Goal: Information Seeking & Learning: Check status

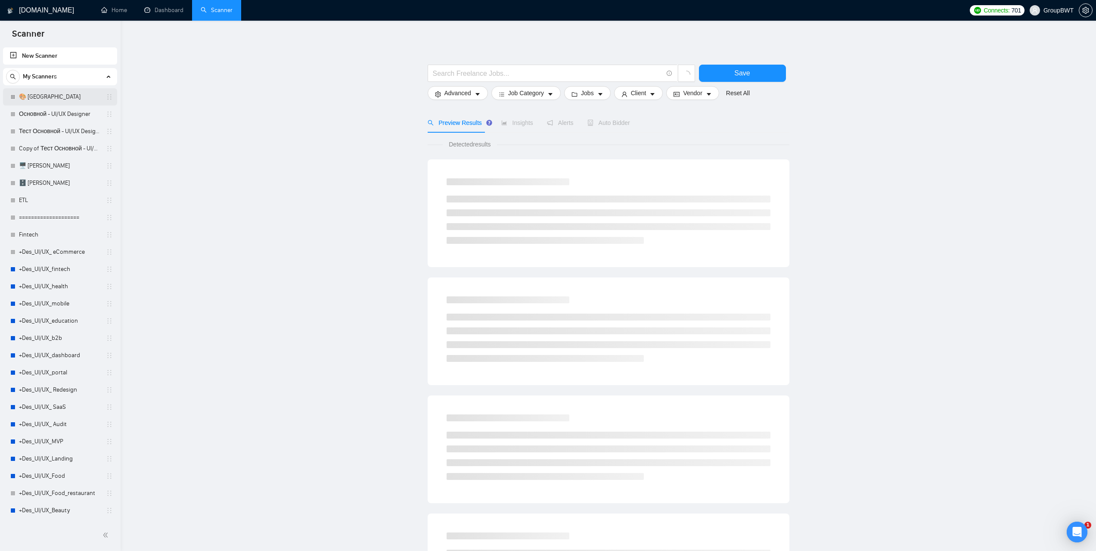
click at [42, 98] on link "🎨 Sofia" at bounding box center [60, 96] width 82 height 17
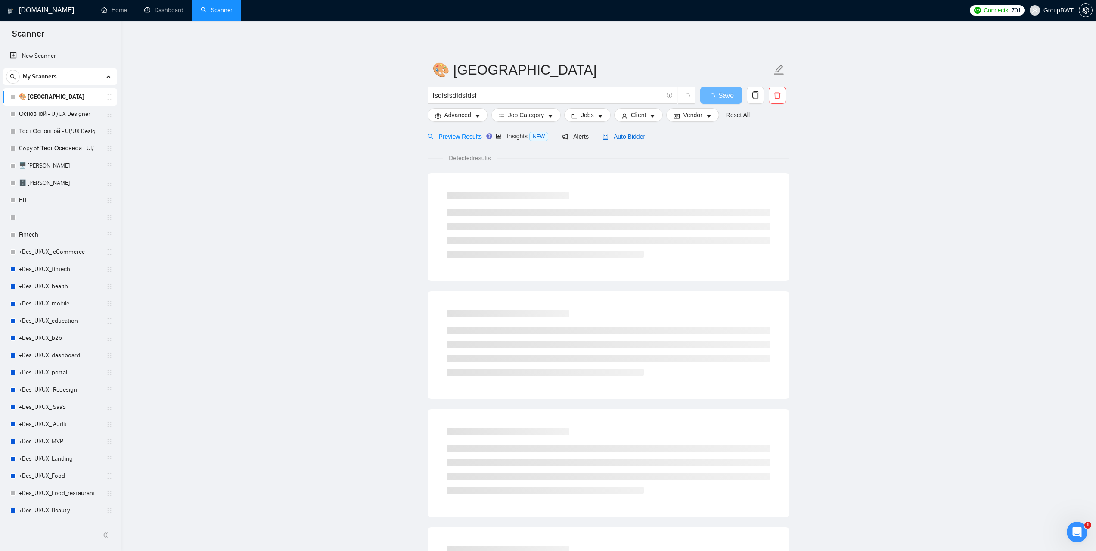
click at [621, 139] on span "Auto Bidder" at bounding box center [624, 136] width 43 height 7
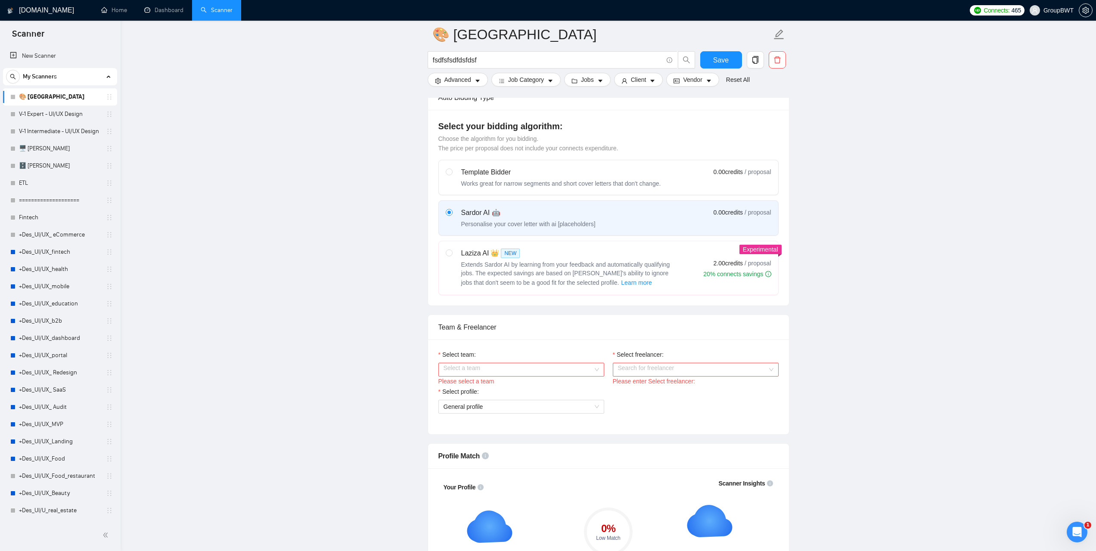
scroll to position [388, 0]
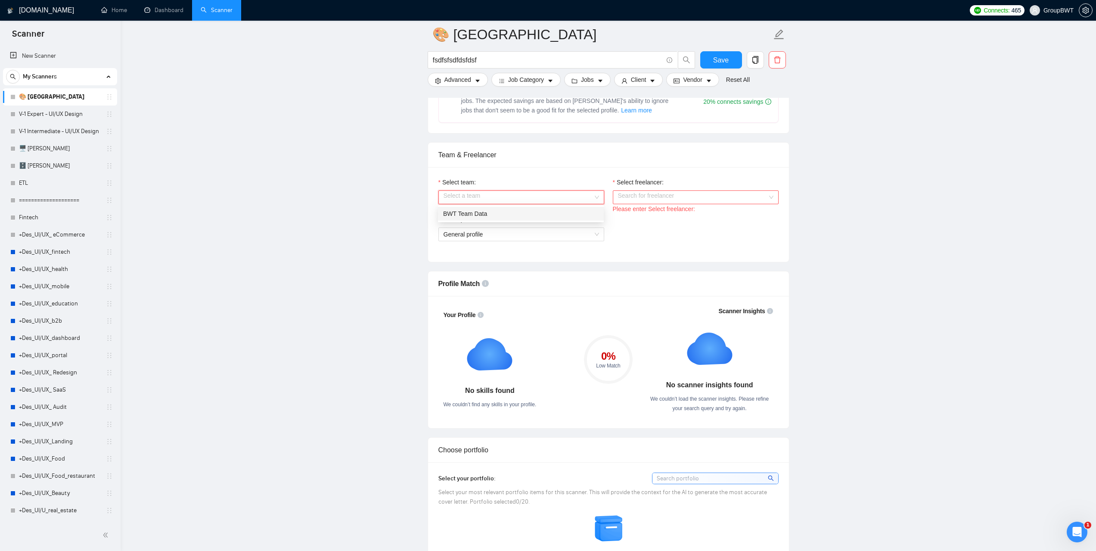
click at [552, 194] on input "Select team:" at bounding box center [518, 197] width 149 height 13
click at [506, 214] on div "BWT Team Data" at bounding box center [520, 213] width 155 height 9
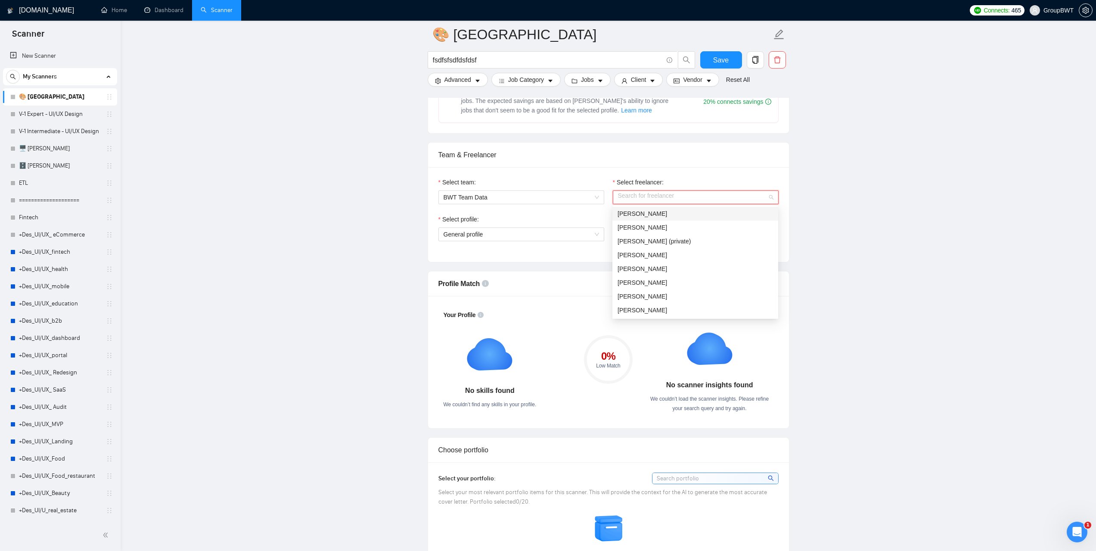
click at [667, 195] on input "Select freelancer:" at bounding box center [692, 197] width 149 height 13
click at [651, 299] on span "Sofiia Katalandze" at bounding box center [643, 296] width 50 height 7
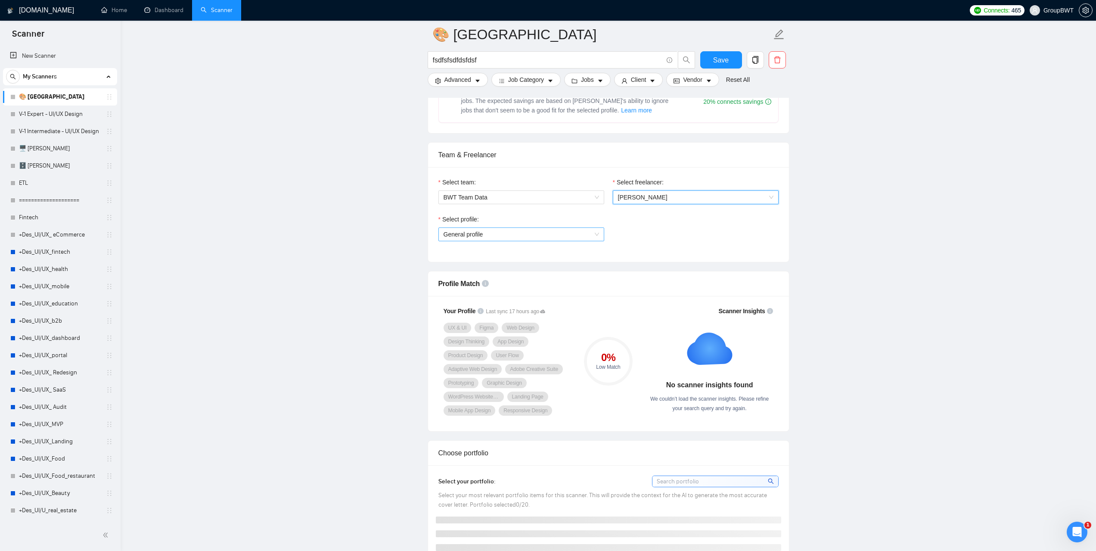
click at [593, 233] on span "General profile" at bounding box center [521, 234] width 155 height 13
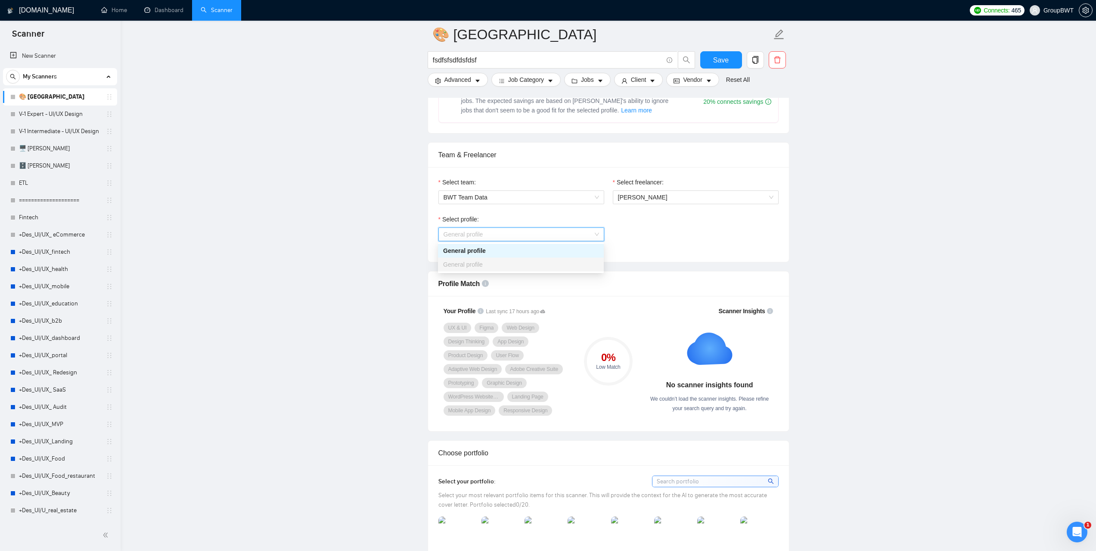
click at [593, 233] on span "General profile" at bounding box center [521, 234] width 155 height 13
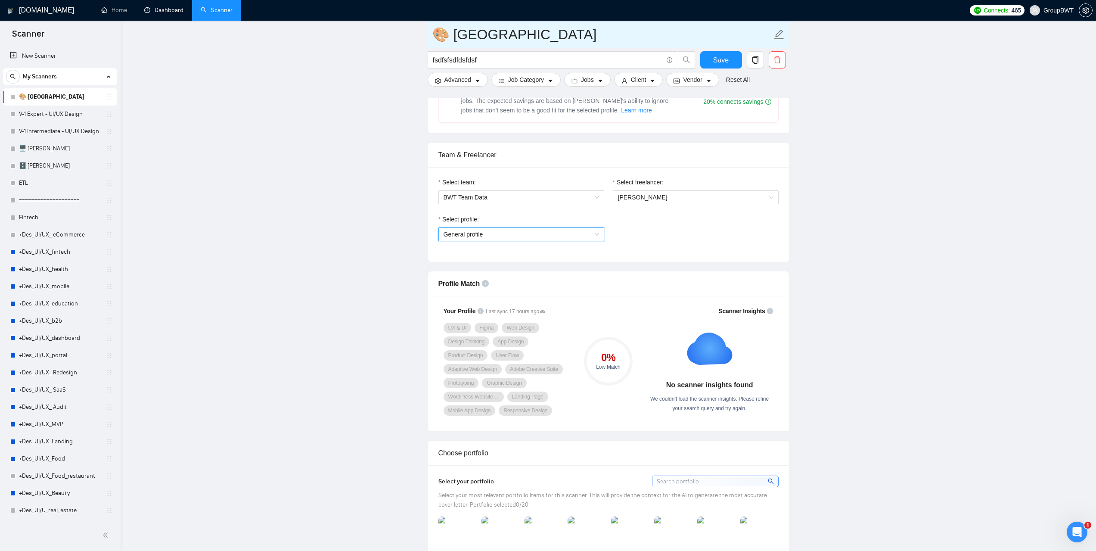
drag, startPoint x: 162, startPoint y: 14, endPoint x: 574, endPoint y: 37, distance: 412.4
click at [162, 14] on link "Dashboard" at bounding box center [163, 9] width 39 height 7
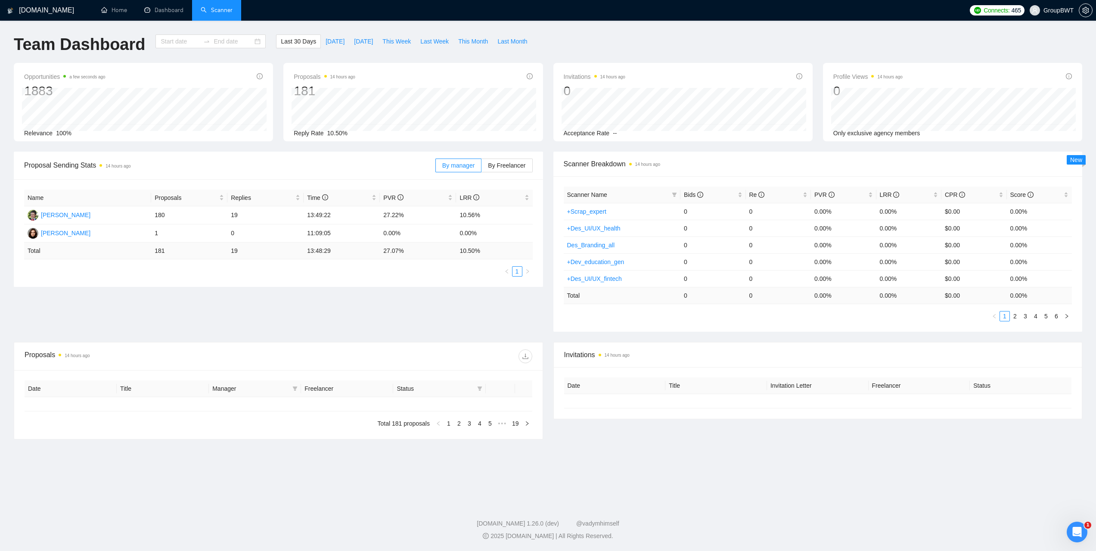
type input "[DATE]"
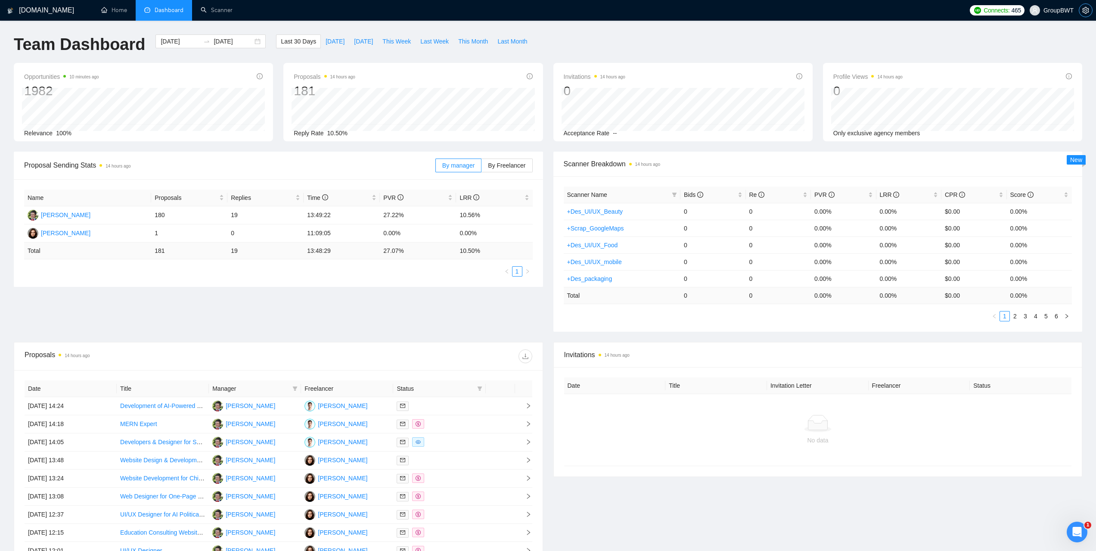
click at [1089, 12] on span "setting" at bounding box center [1085, 10] width 13 height 7
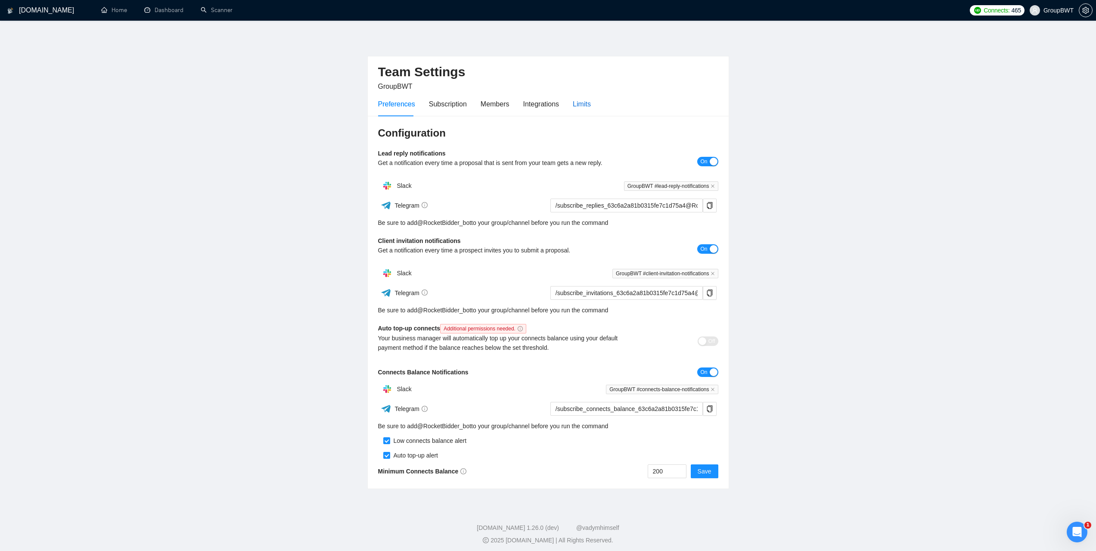
click at [580, 102] on div "Limits" at bounding box center [582, 104] width 18 height 11
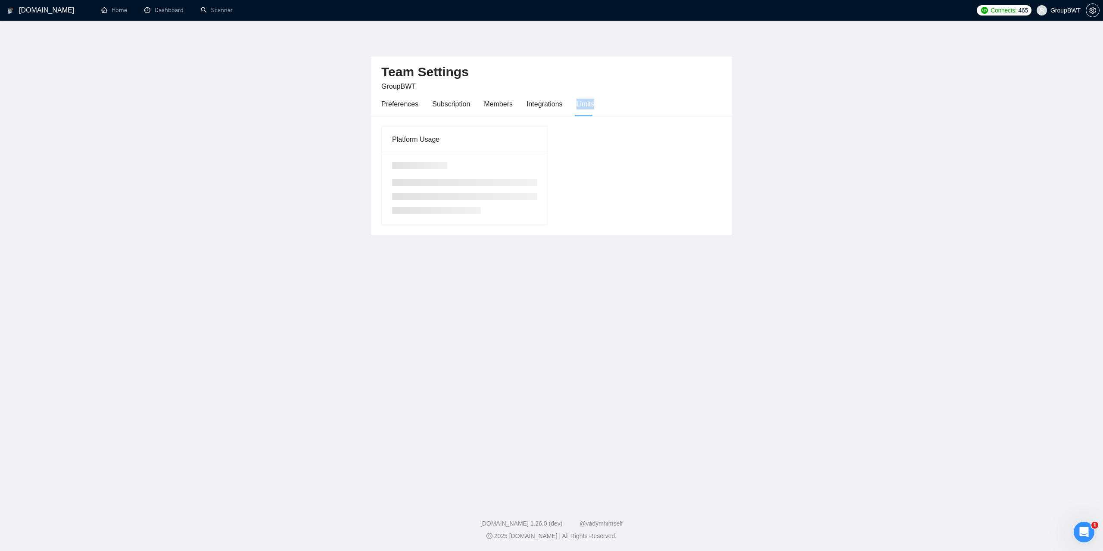
drag, startPoint x: 599, startPoint y: 103, endPoint x: 574, endPoint y: 106, distance: 24.6
click at [574, 106] on div "Preferences Subscription Members Integrations Limits" at bounding box center [551, 104] width 340 height 25
copy div "Limits"
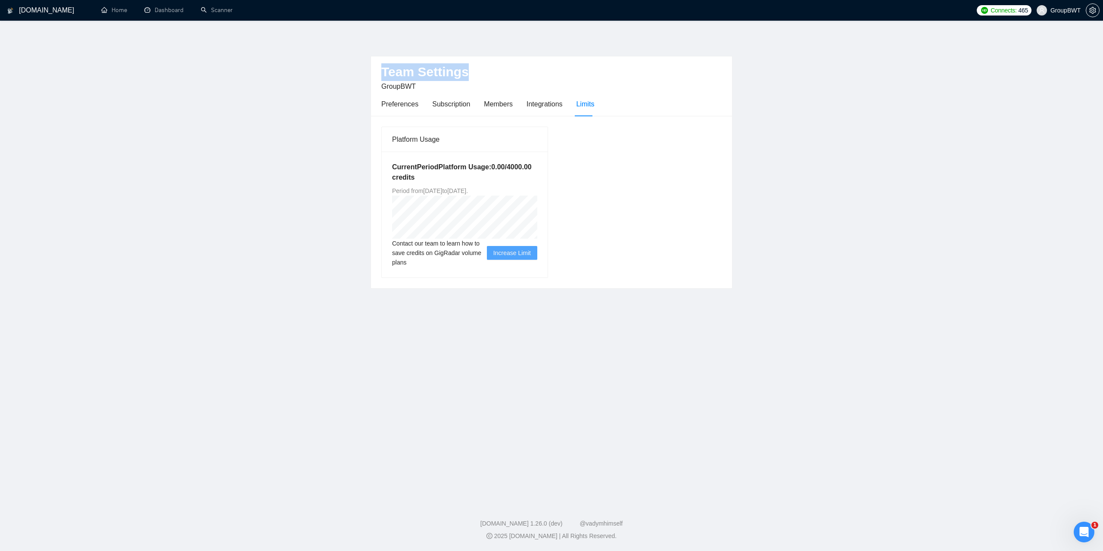
drag, startPoint x: 464, startPoint y: 70, endPoint x: 383, endPoint y: 72, distance: 80.6
click at [383, 72] on h2 "Team Settings" at bounding box center [551, 72] width 340 height 18
copy h2 "Team Settings"
click at [175, 7] on link "Dashboard" at bounding box center [163, 9] width 39 height 7
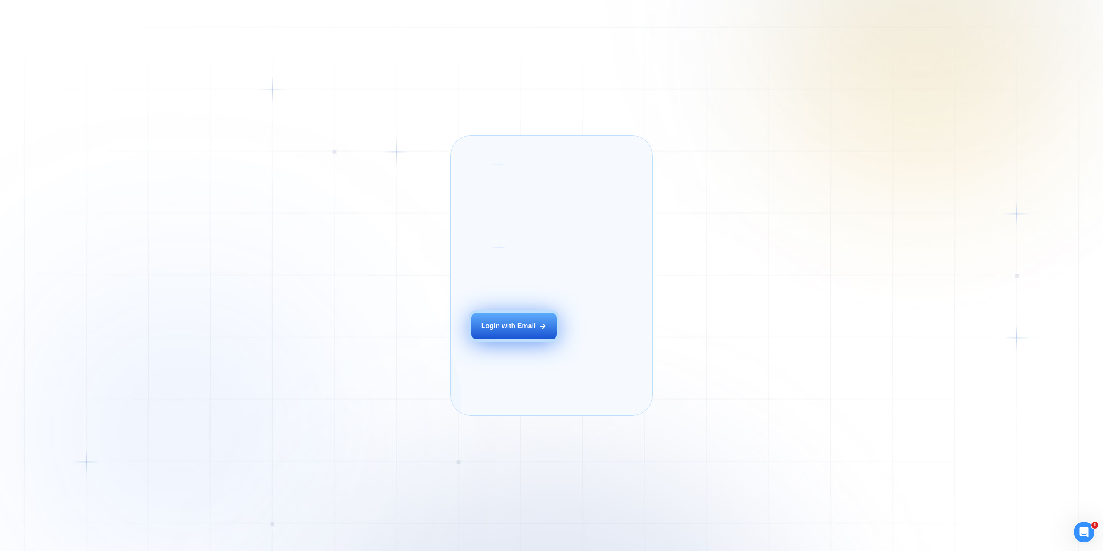
click at [517, 331] on div "Login with Email" at bounding box center [508, 325] width 55 height 9
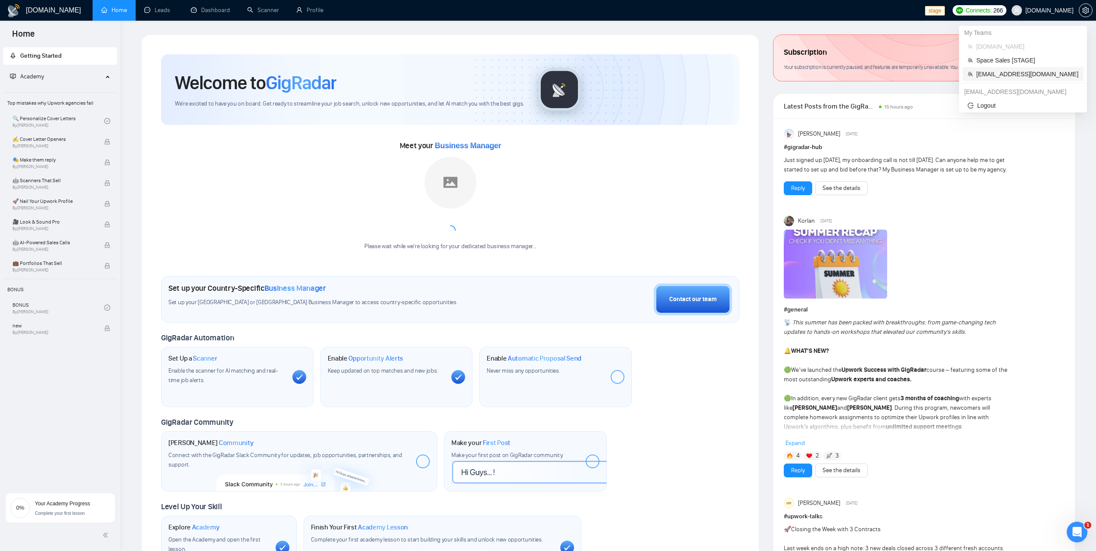
click at [987, 75] on span "[EMAIL_ADDRESS][DOMAIN_NAME]" at bounding box center [1027, 73] width 102 height 9
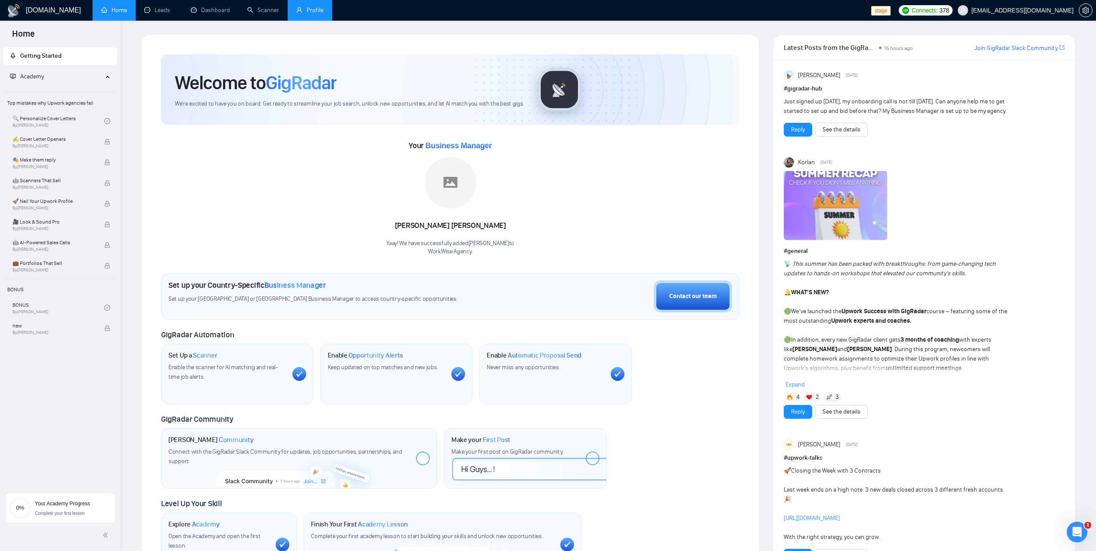
click at [311, 11] on link "Profile" at bounding box center [309, 9] width 27 height 7
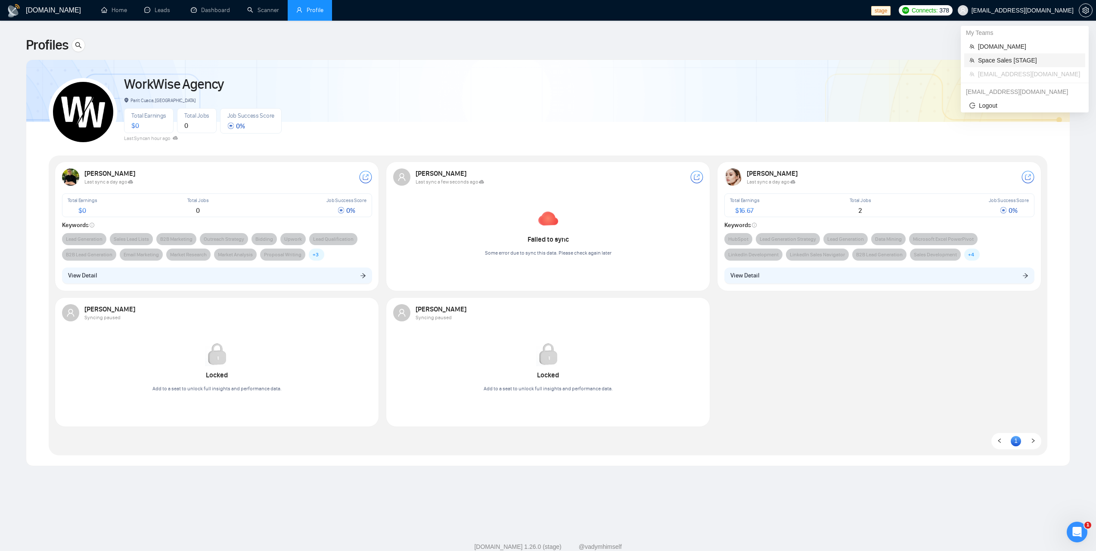
click at [1005, 60] on span "Space Sales [STAGE]" at bounding box center [1029, 60] width 102 height 9
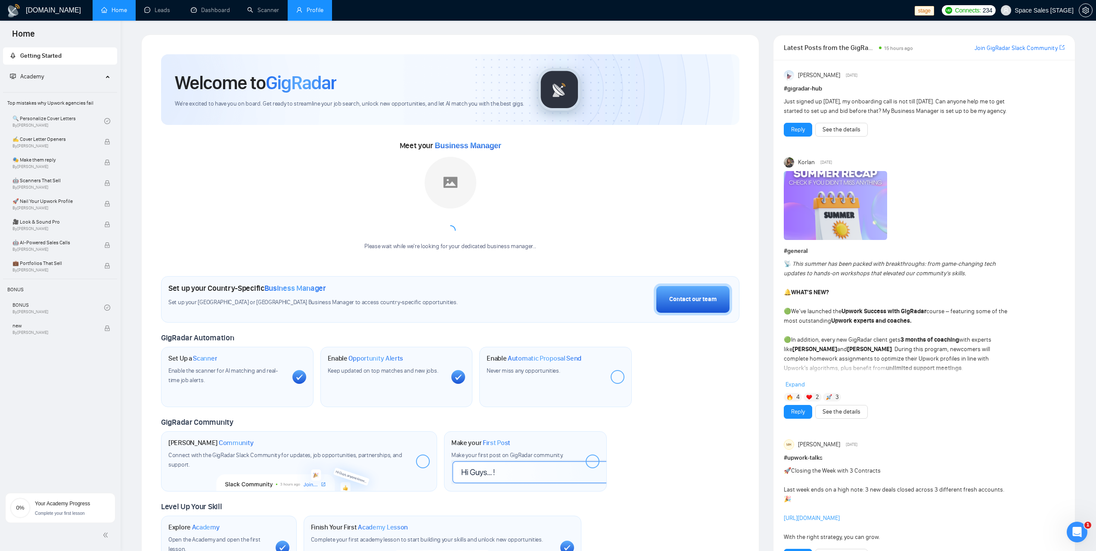
click at [311, 10] on link "Profile" at bounding box center [309, 9] width 27 height 7
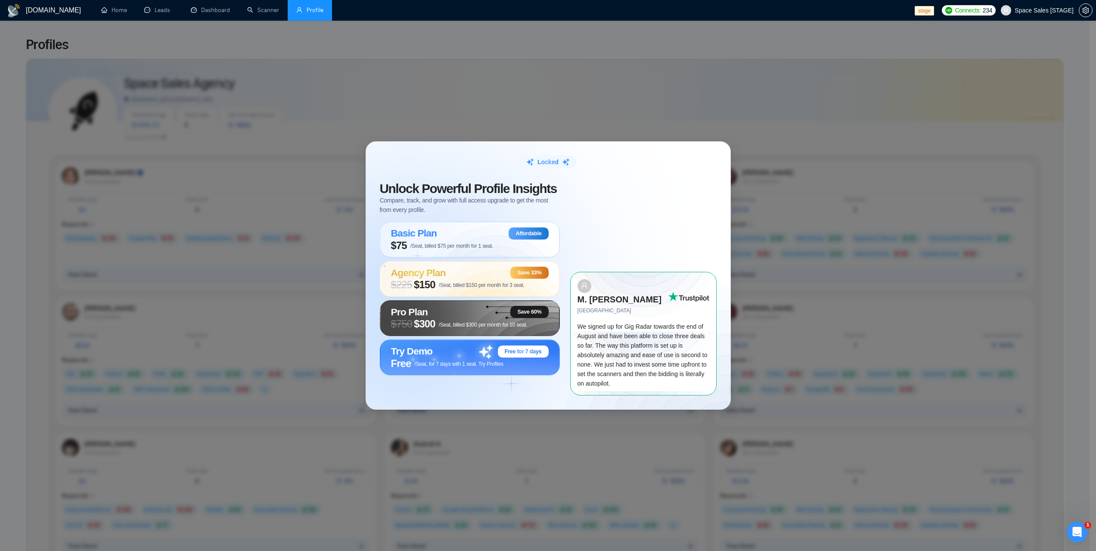
click at [526, 86] on div "Locked Unlock Powerful Profile Insights Compare, track, and grow with full acce…" at bounding box center [548, 275] width 1096 height 551
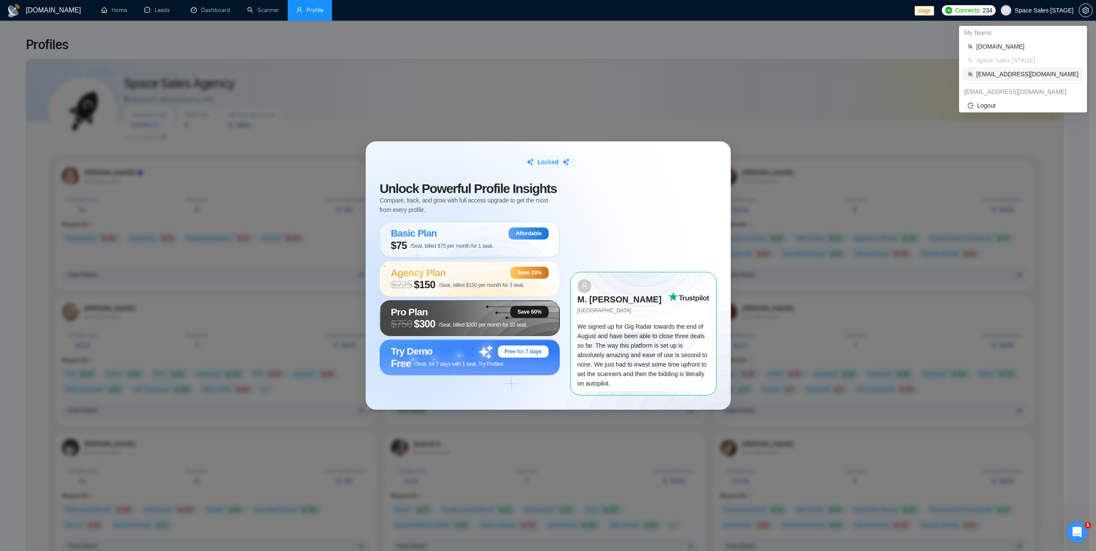
click at [999, 75] on span "[EMAIL_ADDRESS][DOMAIN_NAME]" at bounding box center [1027, 73] width 102 height 9
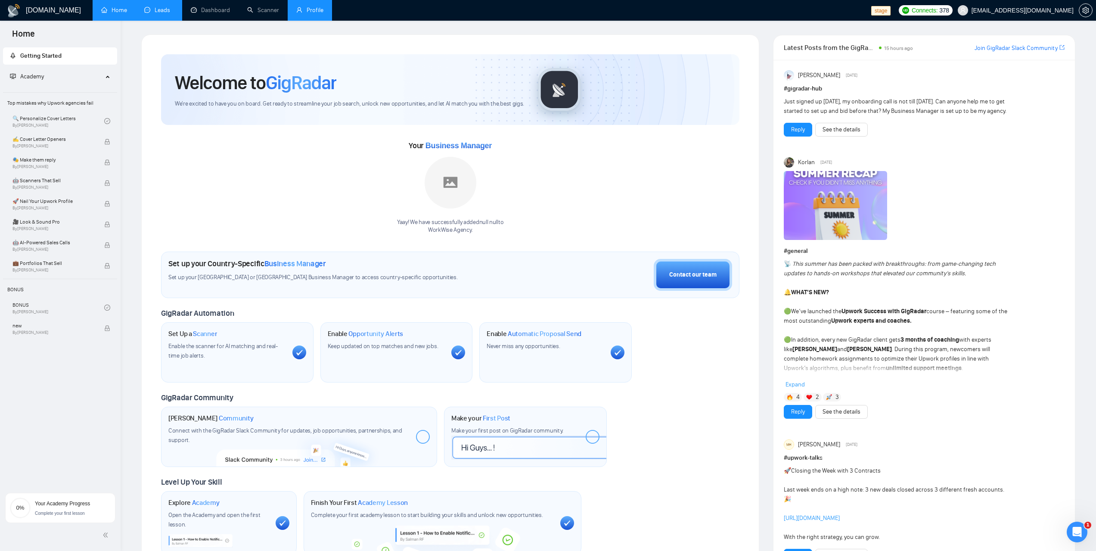
click at [166, 12] on link "Leads" at bounding box center [158, 9] width 29 height 7
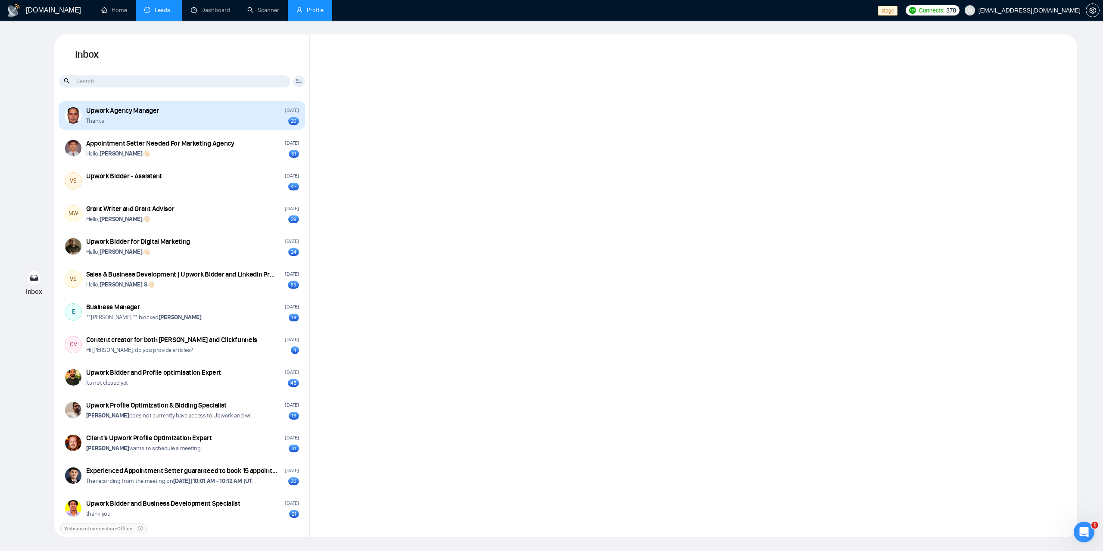
click at [203, 117] on div "Thanks. 20" at bounding box center [192, 121] width 213 height 8
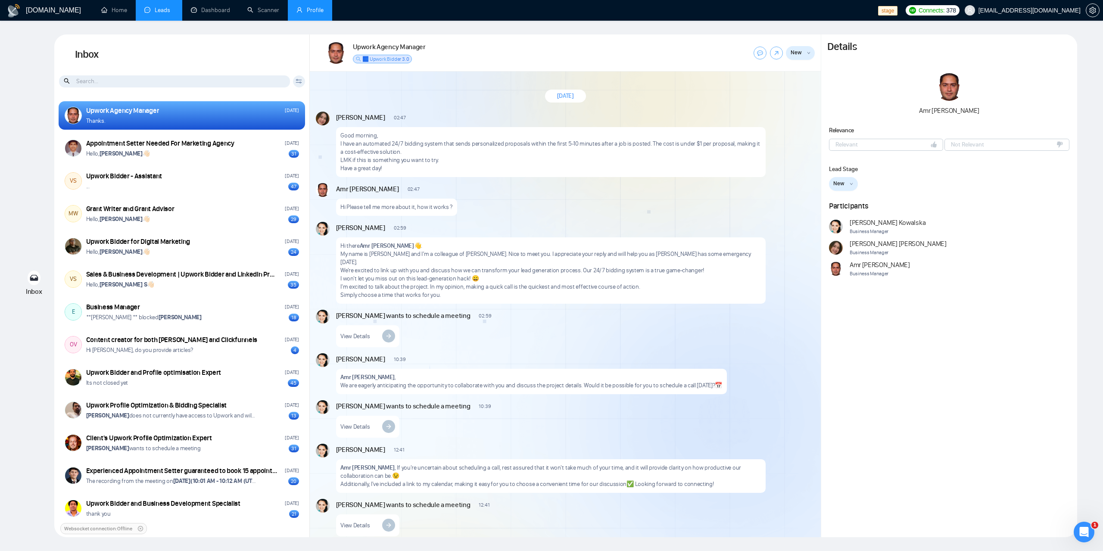
scroll to position [783, 0]
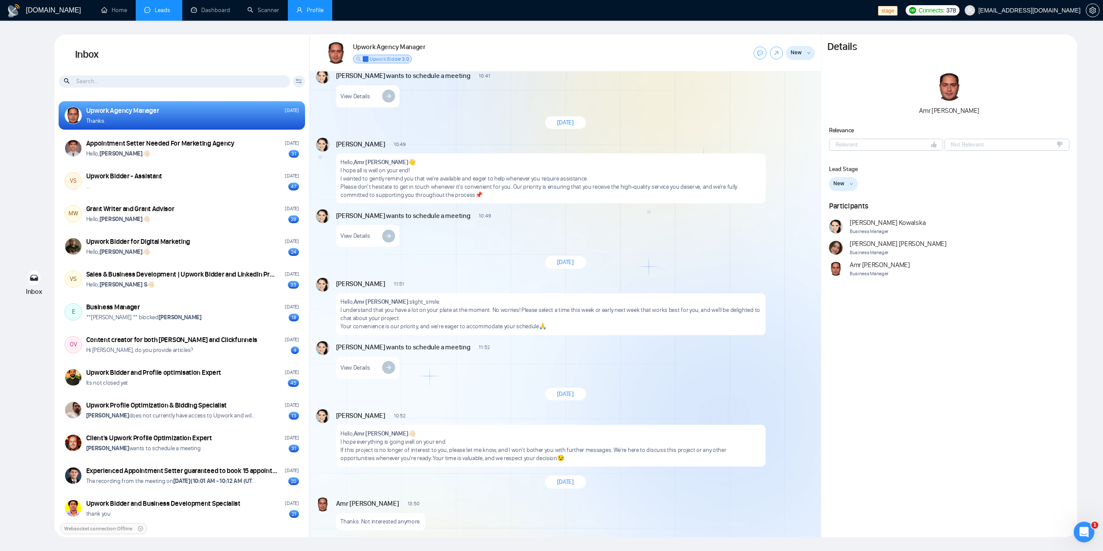
click at [889, 404] on div "Details [PERSON_NAME] Relevance Relevant Not Relevant Lead Stage New New Releva…" at bounding box center [949, 285] width 256 height 503
click at [927, 362] on div "Details [PERSON_NAME] Relevance Relevant Not Relevant Lead Stage New New Releva…" at bounding box center [949, 285] width 256 height 503
click at [305, 6] on link "Profile" at bounding box center [309, 9] width 27 height 7
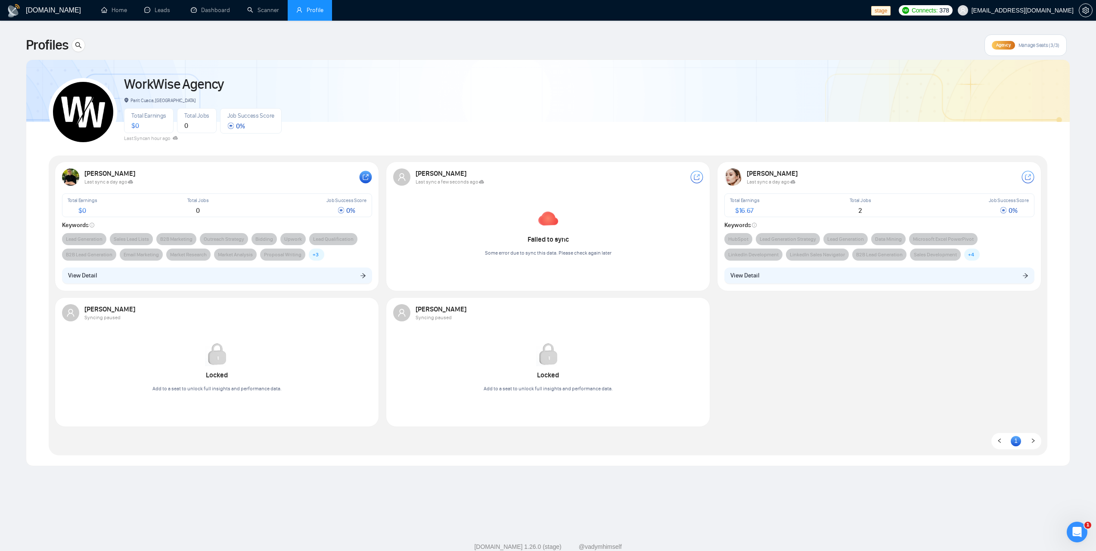
click at [370, 178] on rect at bounding box center [365, 177] width 12 height 12
click at [1026, 175] on rect at bounding box center [1028, 177] width 12 height 12
click at [367, 279] on button "View Detail" at bounding box center [217, 275] width 310 height 16
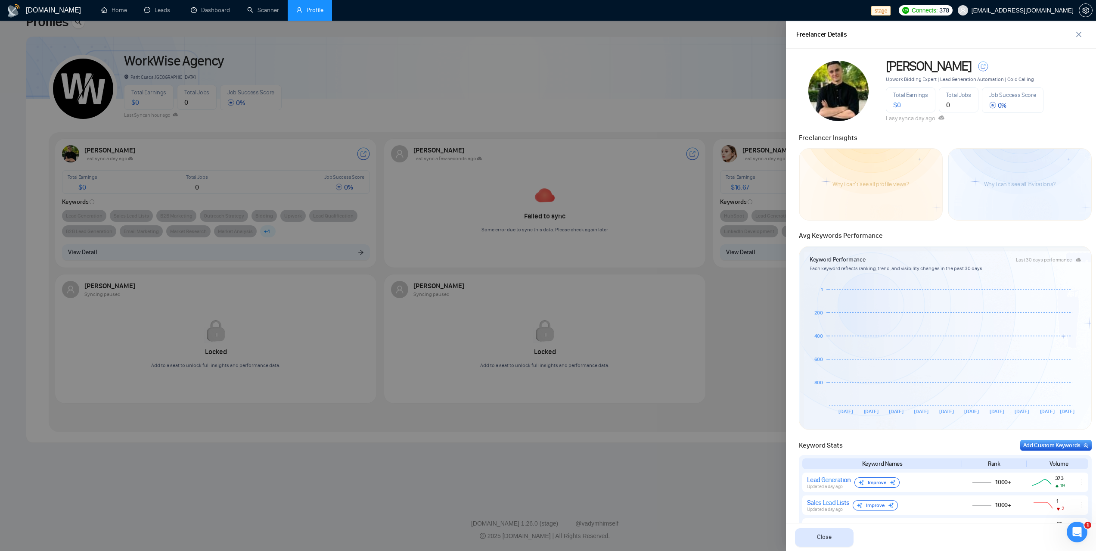
click at [675, 109] on div at bounding box center [548, 286] width 1096 height 530
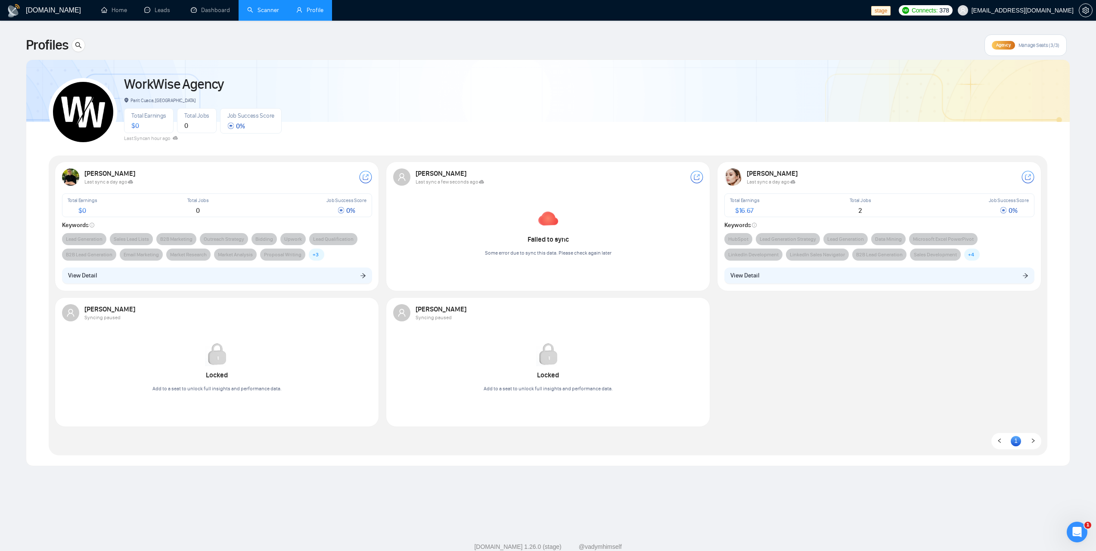
click at [269, 12] on link "Scanner" at bounding box center [263, 9] width 32 height 7
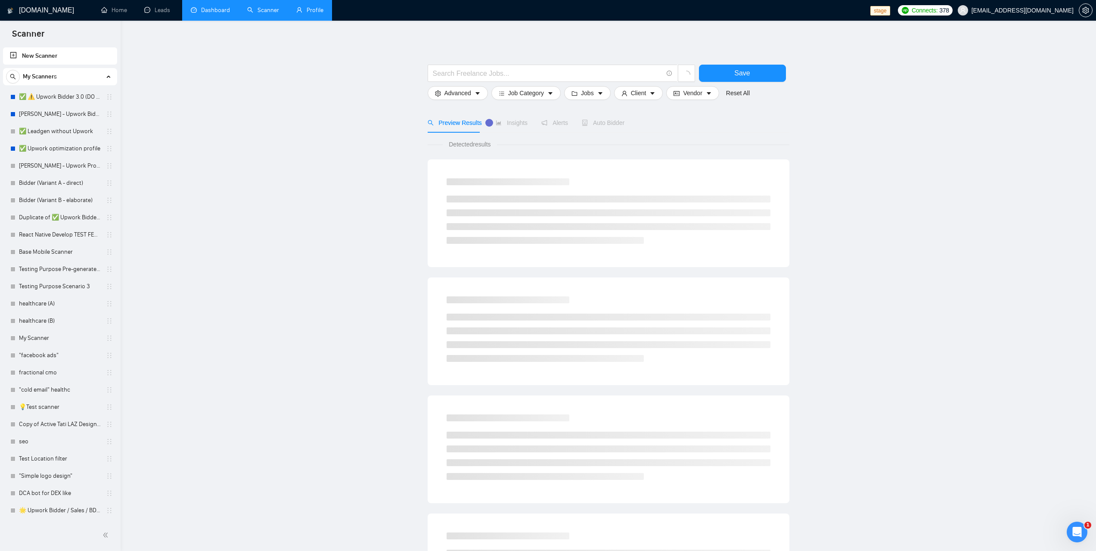
click at [212, 9] on link "Dashboard" at bounding box center [210, 9] width 39 height 7
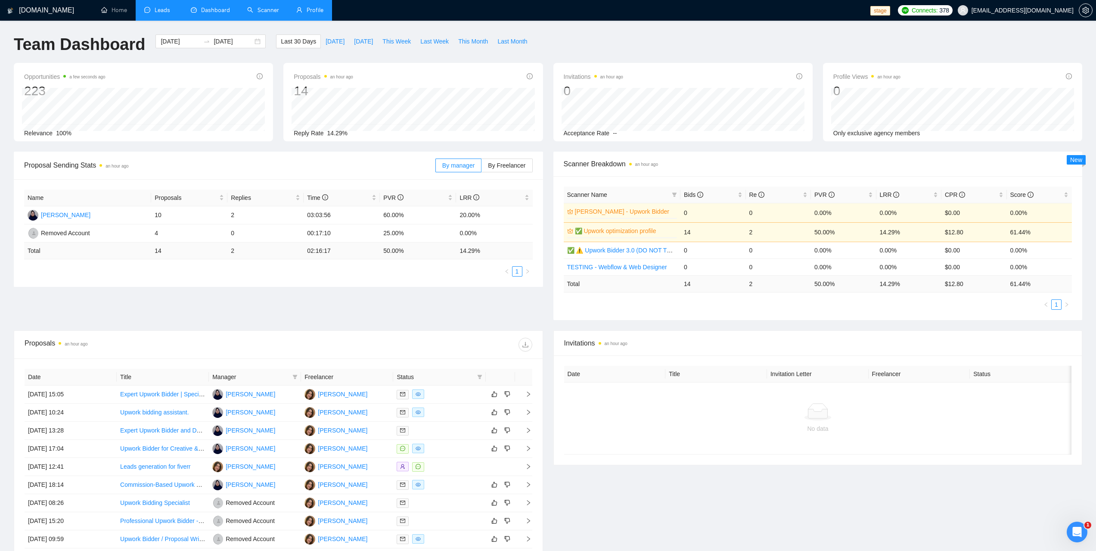
click at [165, 14] on link "Leads" at bounding box center [158, 9] width 29 height 7
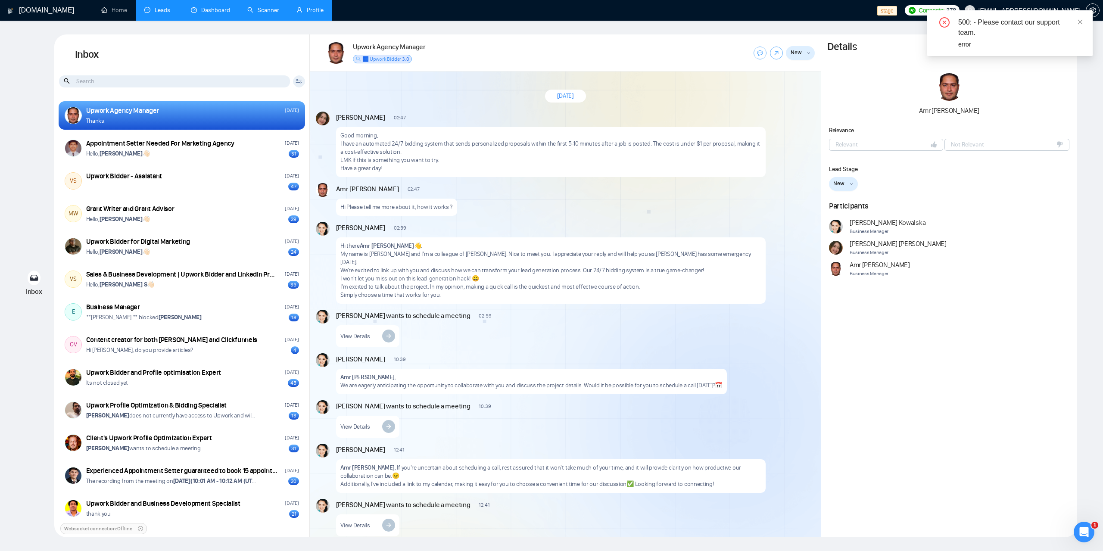
scroll to position [783, 0]
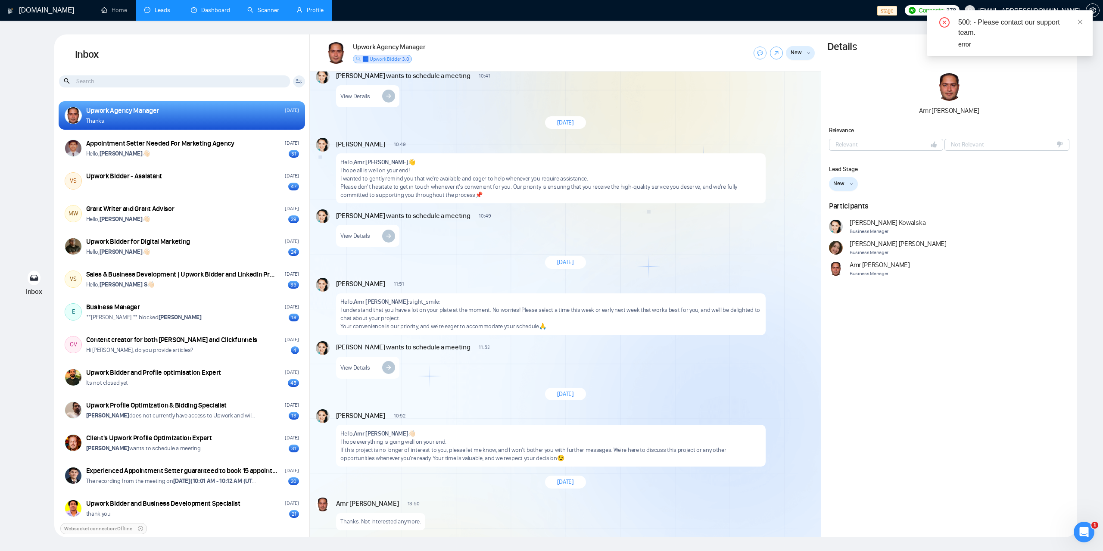
click at [971, 397] on div "Details [PERSON_NAME] Relevance Relevant Not Relevant Lead Stage New New Releva…" at bounding box center [949, 285] width 256 height 503
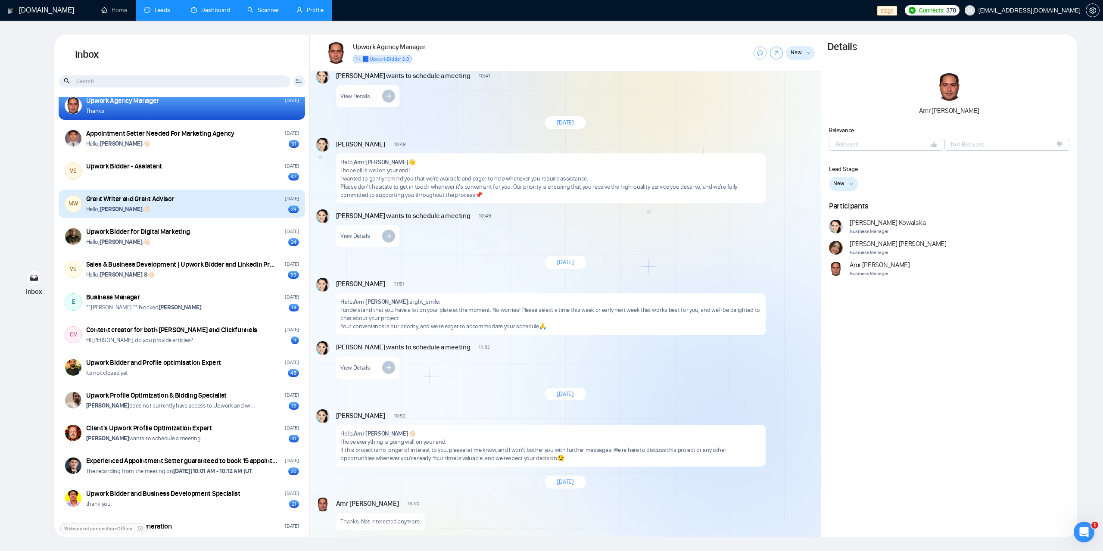
scroll to position [0, 0]
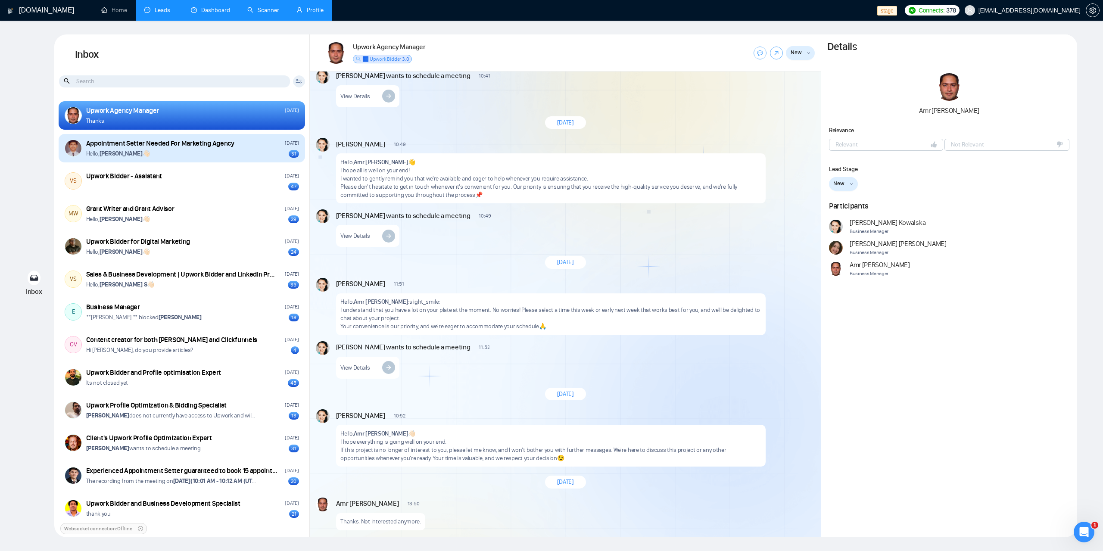
click at [196, 156] on div "Hello, [PERSON_NAME] 👋🏻 31" at bounding box center [192, 153] width 213 height 8
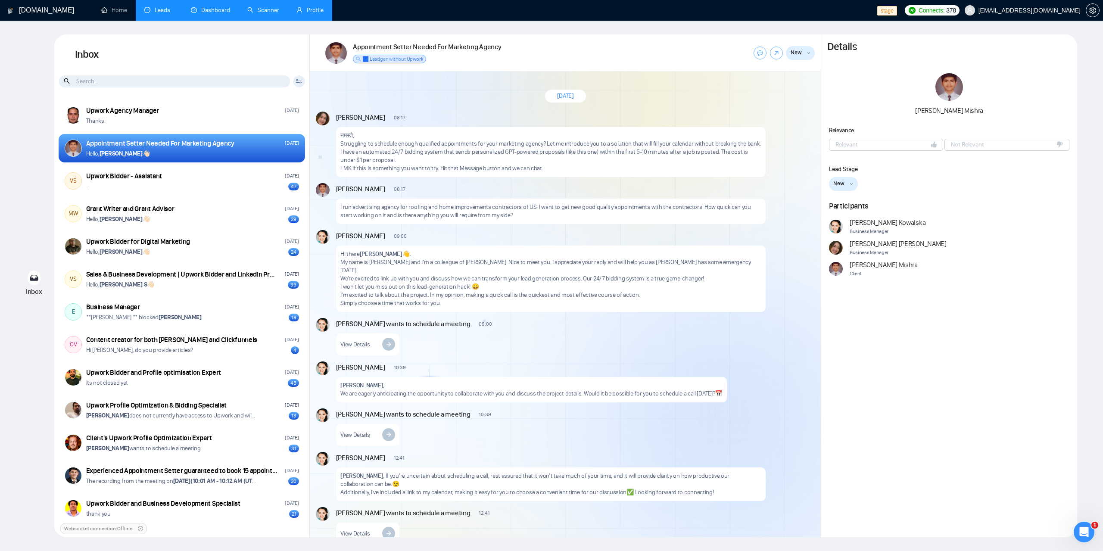
scroll to position [569, 0]
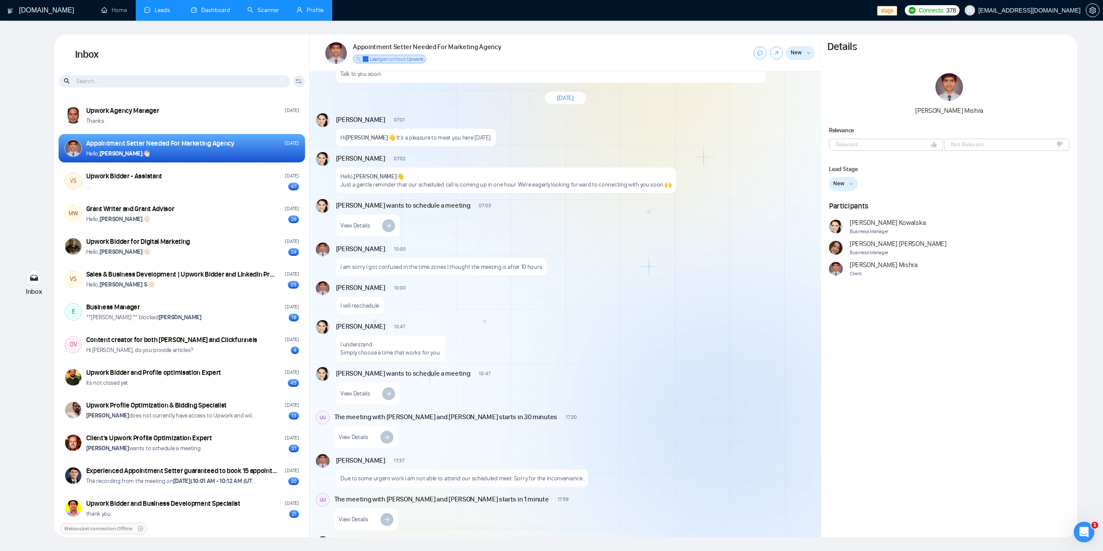
click at [926, 440] on div "Details [PERSON_NAME] Relevance Relevant Not Relevant Lead Stage New New Releva…" at bounding box center [949, 285] width 256 height 503
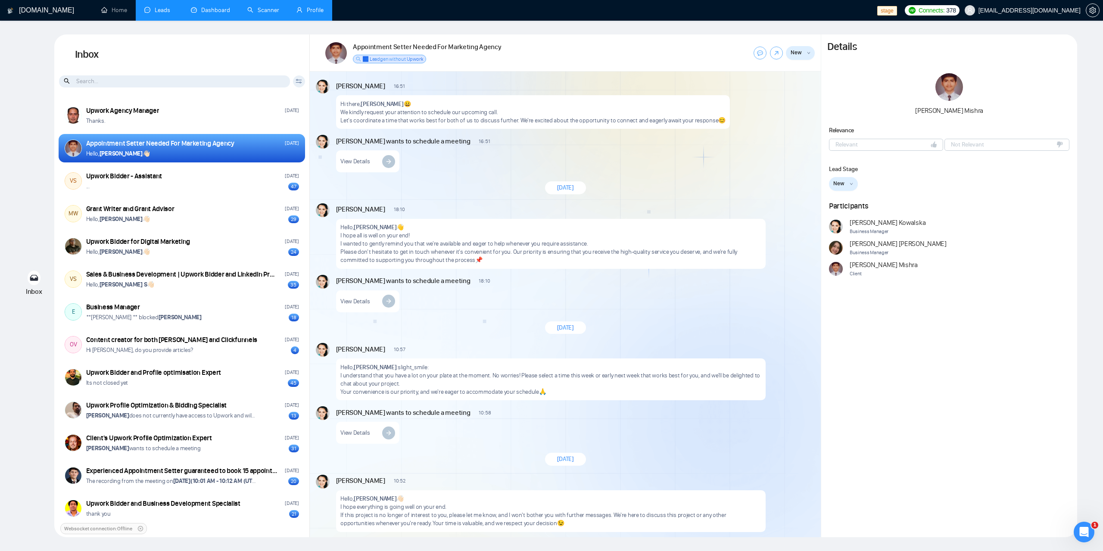
scroll to position [1298, 0]
